Goal: Task Accomplishment & Management: Manage account settings

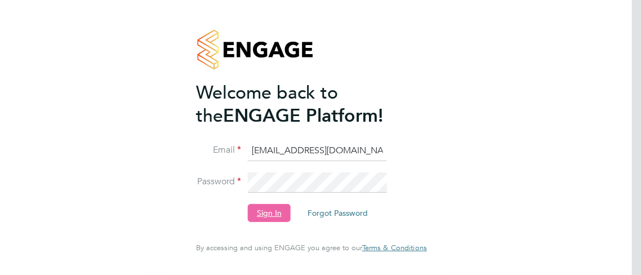
click at [271, 210] on button "Sign In" at bounding box center [269, 213] width 43 height 18
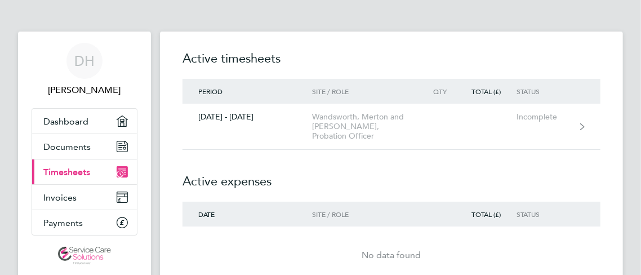
click at [371, 163] on h2 "Active expenses" at bounding box center [392, 176] width 418 height 52
click at [87, 67] on span "DH" at bounding box center [84, 61] width 20 height 15
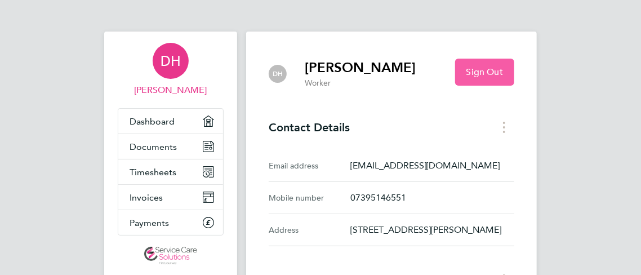
click at [503, 68] on span "Sign Out" at bounding box center [485, 72] width 37 height 11
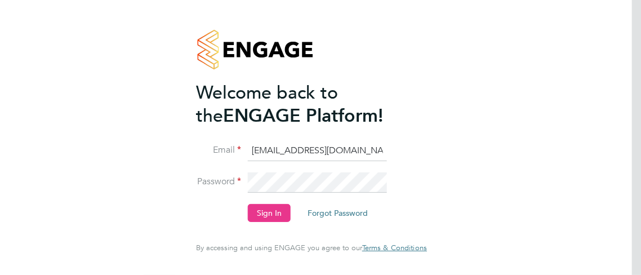
click at [392, 37] on div at bounding box center [311, 49] width 231 height 63
